Goal: Information Seeking & Learning: Learn about a topic

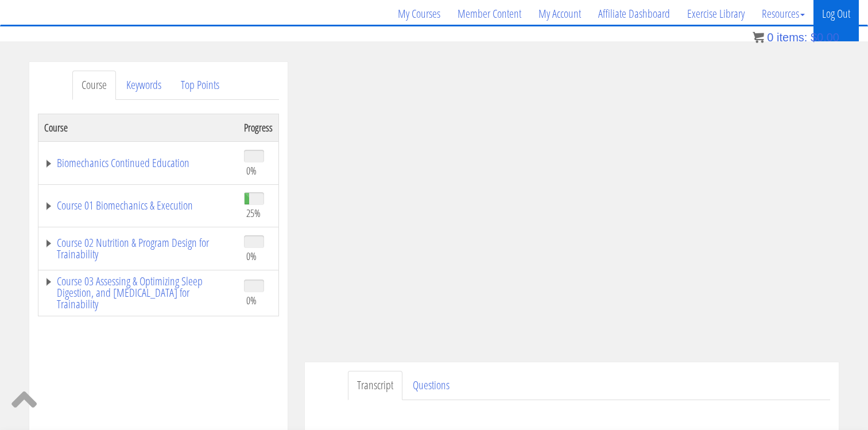
click at [840, 7] on link "Log Out" at bounding box center [836, 13] width 45 height 55
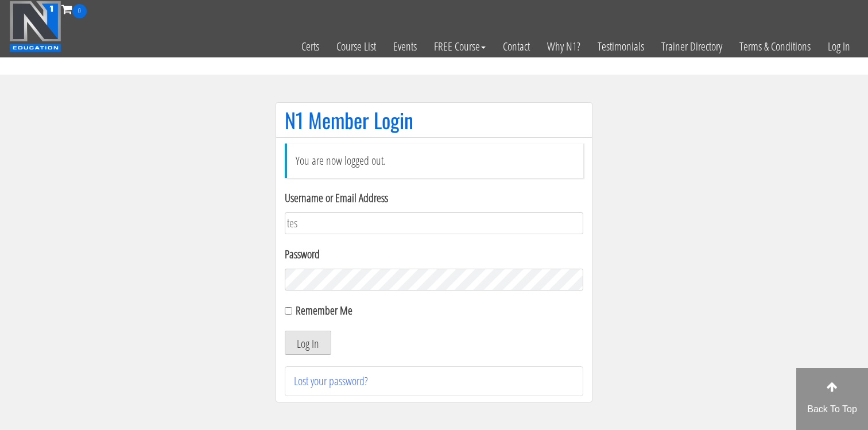
type input "[EMAIL_ADDRESS][DOMAIN_NAME]"
click at [309, 344] on button "Log In" at bounding box center [308, 343] width 47 height 24
click at [308, 346] on button "Log In" at bounding box center [308, 343] width 47 height 24
click at [309, 346] on button "Log In" at bounding box center [308, 343] width 47 height 24
click at [315, 342] on button "Log In" at bounding box center [308, 343] width 47 height 24
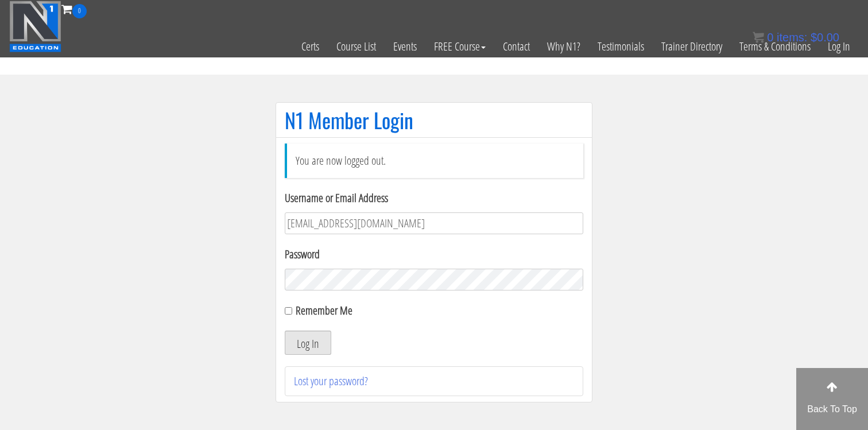
click at [315, 342] on button "Log In" at bounding box center [308, 343] width 47 height 24
click at [289, 308] on input "Remember Me" at bounding box center [288, 310] width 7 height 7
checkbox input "true"
click at [301, 355] on div "You are now logged out. Username or Email Address tessamccombsx365@gmail.com Pa…" at bounding box center [434, 270] width 299 height 253
click at [301, 343] on button "Log In" at bounding box center [308, 343] width 47 height 24
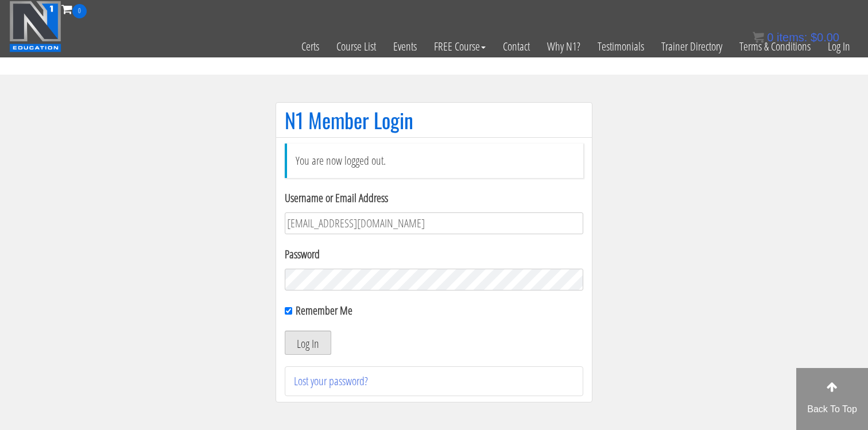
click at [301, 343] on button "Log In" at bounding box center [308, 343] width 47 height 24
click at [303, 343] on button "Log In" at bounding box center [308, 343] width 47 height 24
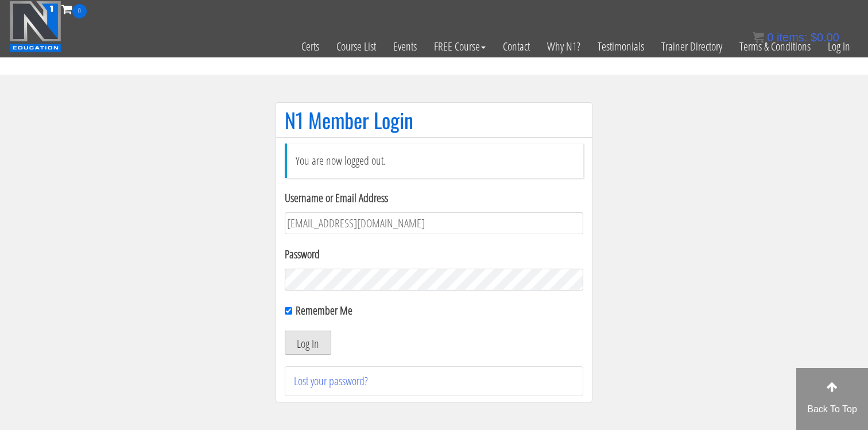
click at [303, 343] on button "Log In" at bounding box center [308, 343] width 47 height 24
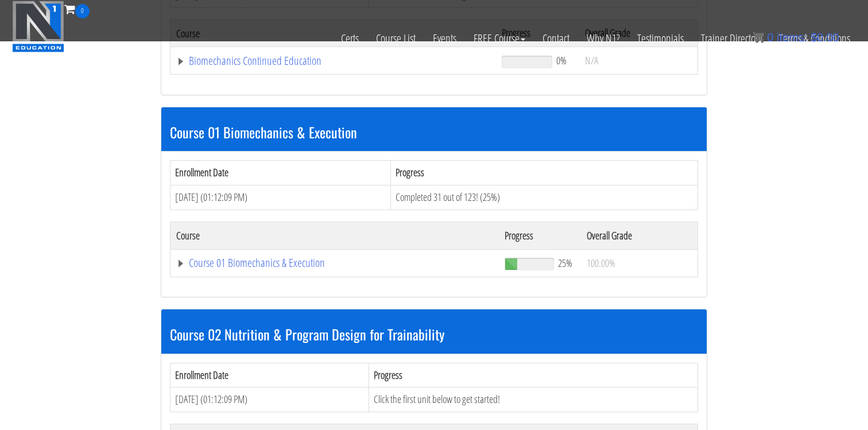
scroll to position [266, 0]
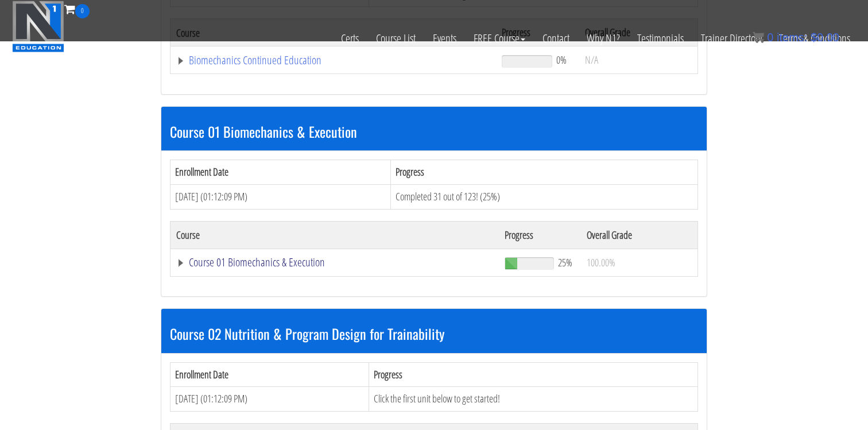
click at [265, 66] on link "Course 01 Biomechanics & Execution" at bounding box center [333, 60] width 314 height 11
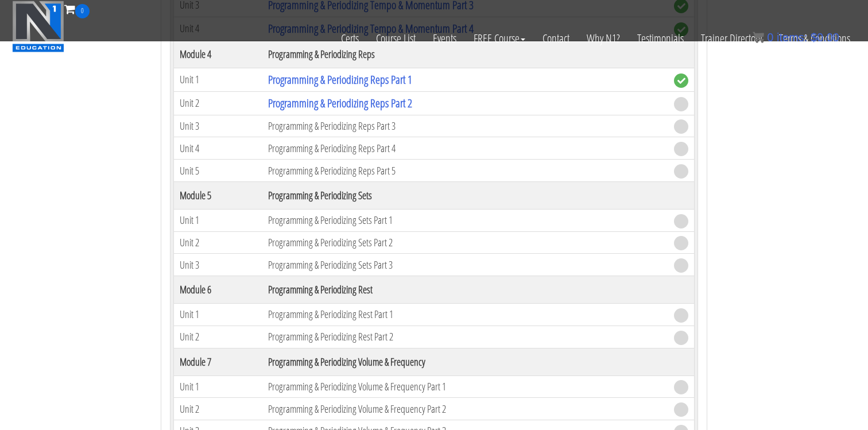
scroll to position [1299, 0]
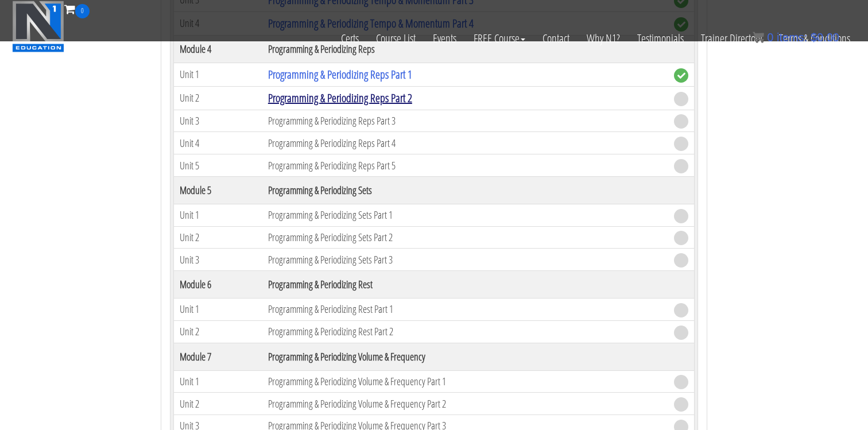
click at [367, 95] on link "Programming & Periodizing Reps Part 2" at bounding box center [340, 98] width 144 height 16
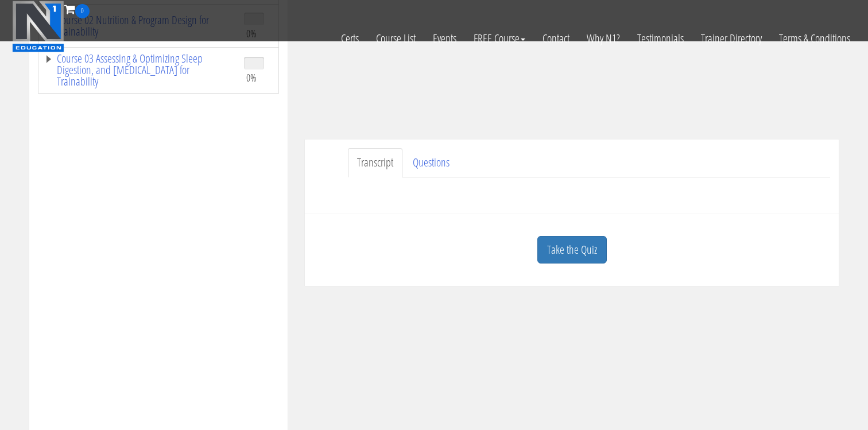
scroll to position [253, 0]
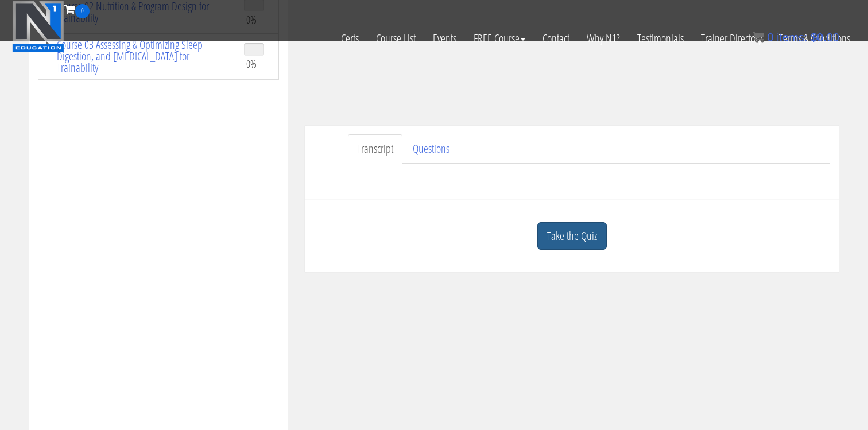
click at [559, 238] on link "Take the Quiz" at bounding box center [571, 236] width 69 height 28
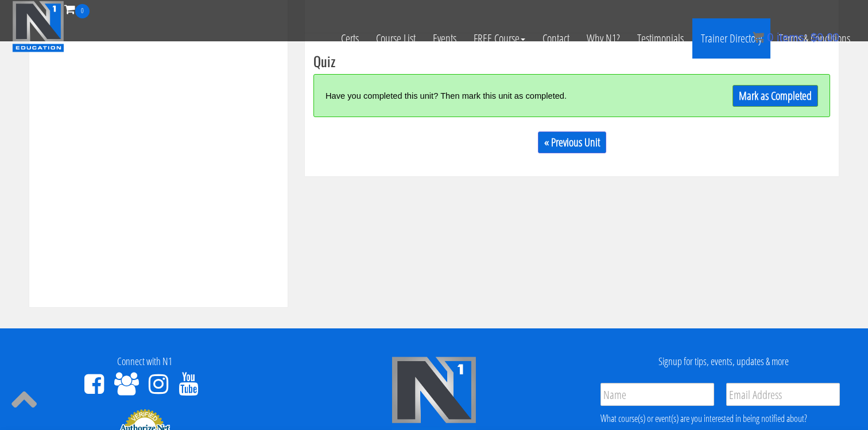
scroll to position [422, 0]
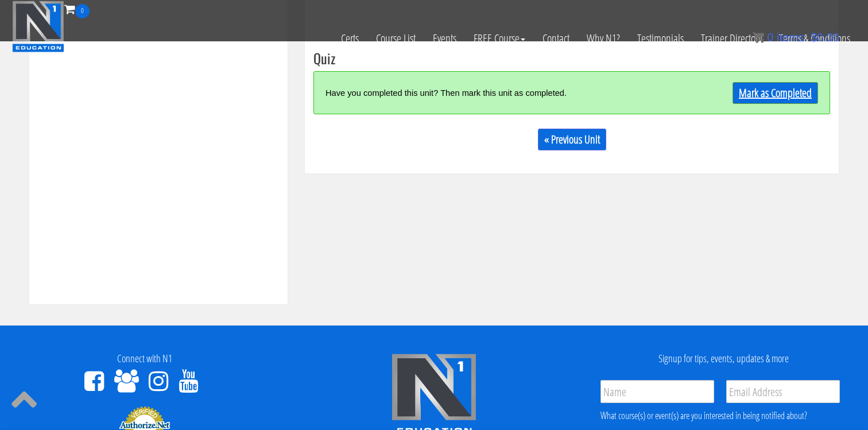
click at [770, 88] on link "Mark as Completed" at bounding box center [776, 93] width 86 height 22
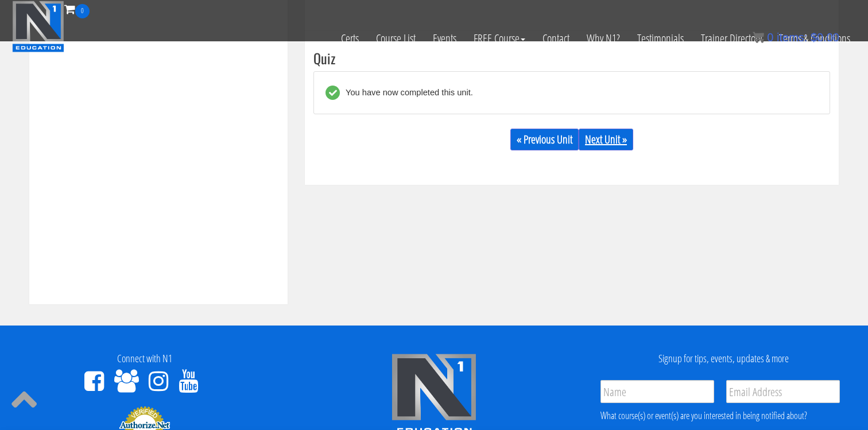
click at [603, 140] on link "Next Unit »" at bounding box center [606, 140] width 55 height 22
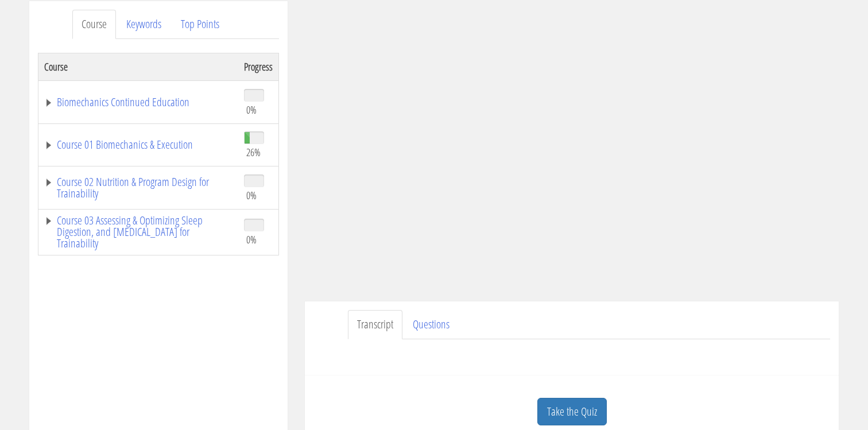
scroll to position [151, 0]
click at [637, 317] on ul "Transcript Questions" at bounding box center [589, 322] width 482 height 29
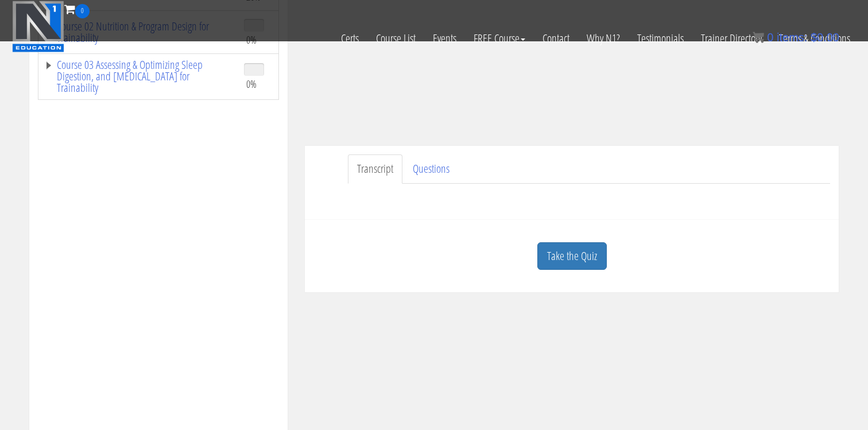
scroll to position [231, 0]
click at [559, 261] on link "Take the Quiz" at bounding box center [571, 258] width 69 height 28
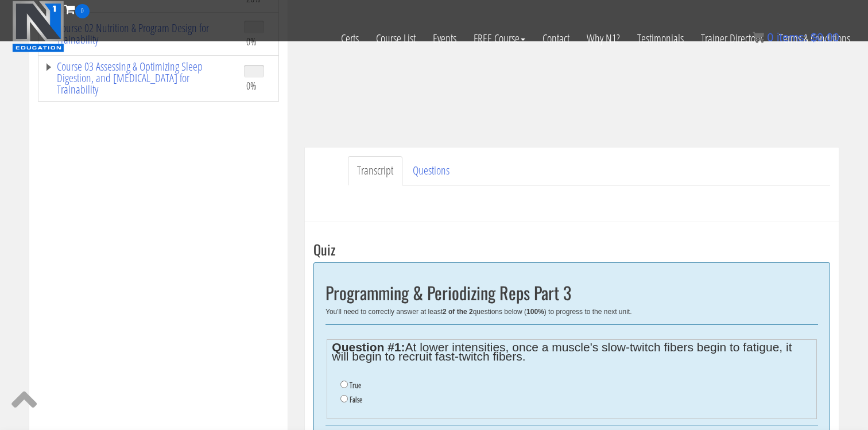
click at [350, 384] on label "True" at bounding box center [355, 385] width 11 height 9
click at [348, 384] on input "True" at bounding box center [343, 384] width 7 height 7
radio input "true"
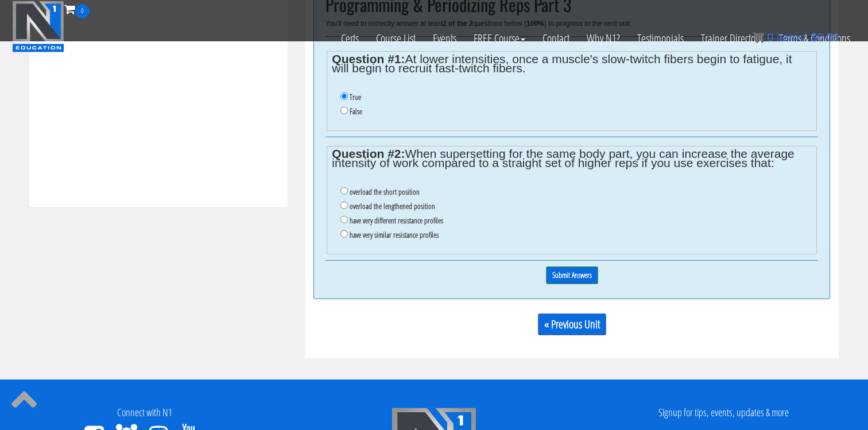
scroll to position [522, 0]
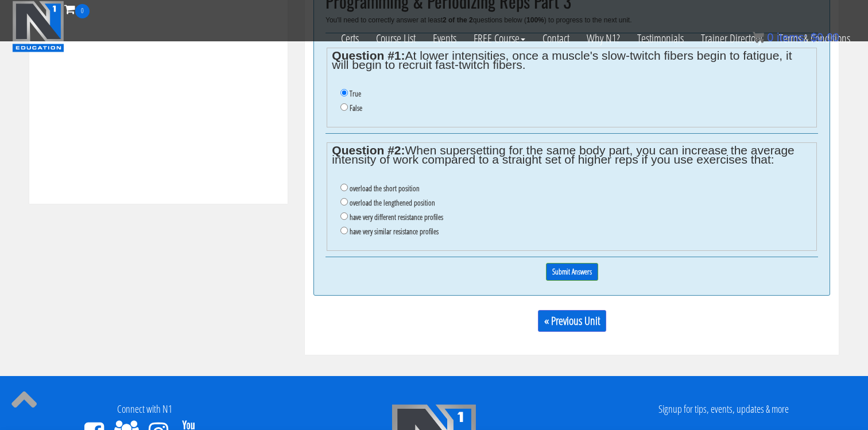
click at [341, 220] on li "have very different resistance profiles" at bounding box center [575, 217] width 471 height 14
click at [346, 214] on input "have very different resistance profiles" at bounding box center [343, 215] width 7 height 7
radio input "true"
click at [564, 272] on input "Submit Answers" at bounding box center [572, 272] width 52 height 18
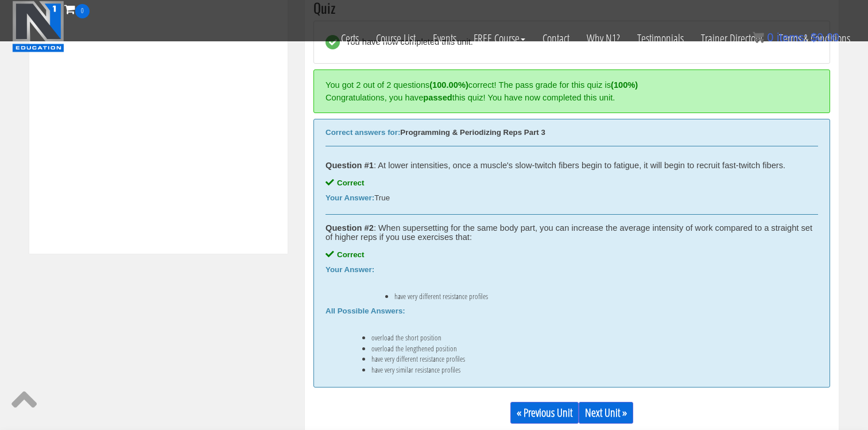
scroll to position [544, 0]
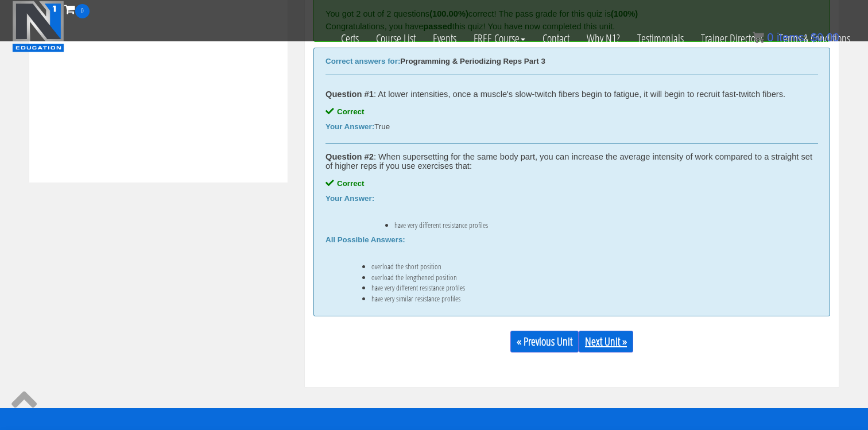
click at [606, 341] on link "Next Unit »" at bounding box center [606, 342] width 55 height 22
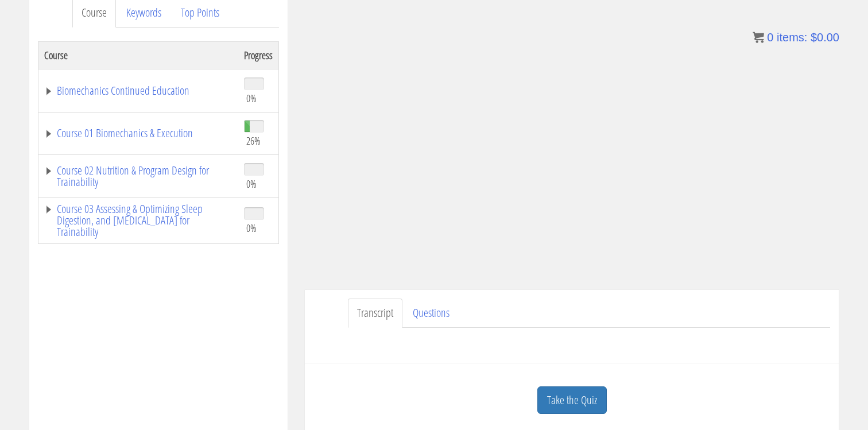
scroll to position [161, 0]
